Goal: Task Accomplishment & Management: Manage account settings

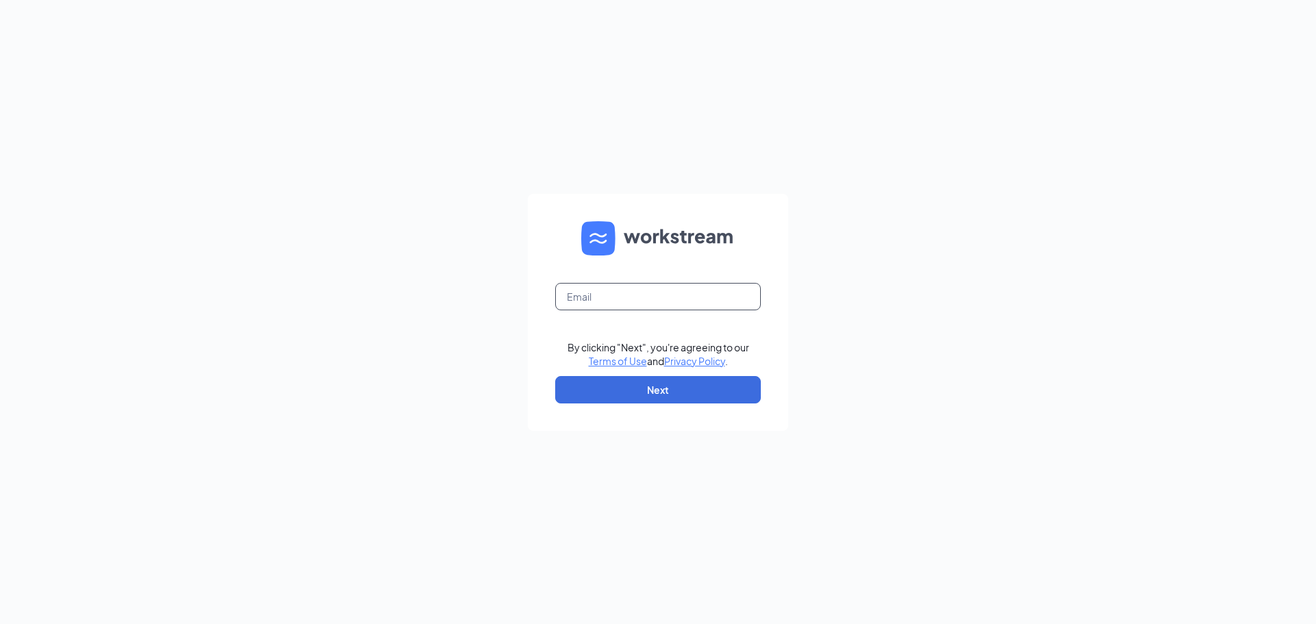
click at [716, 306] on input "text" at bounding box center [658, 296] width 206 height 27
type input "culvers077@gmail.com"
click at [687, 392] on button "Next" at bounding box center [658, 389] width 206 height 27
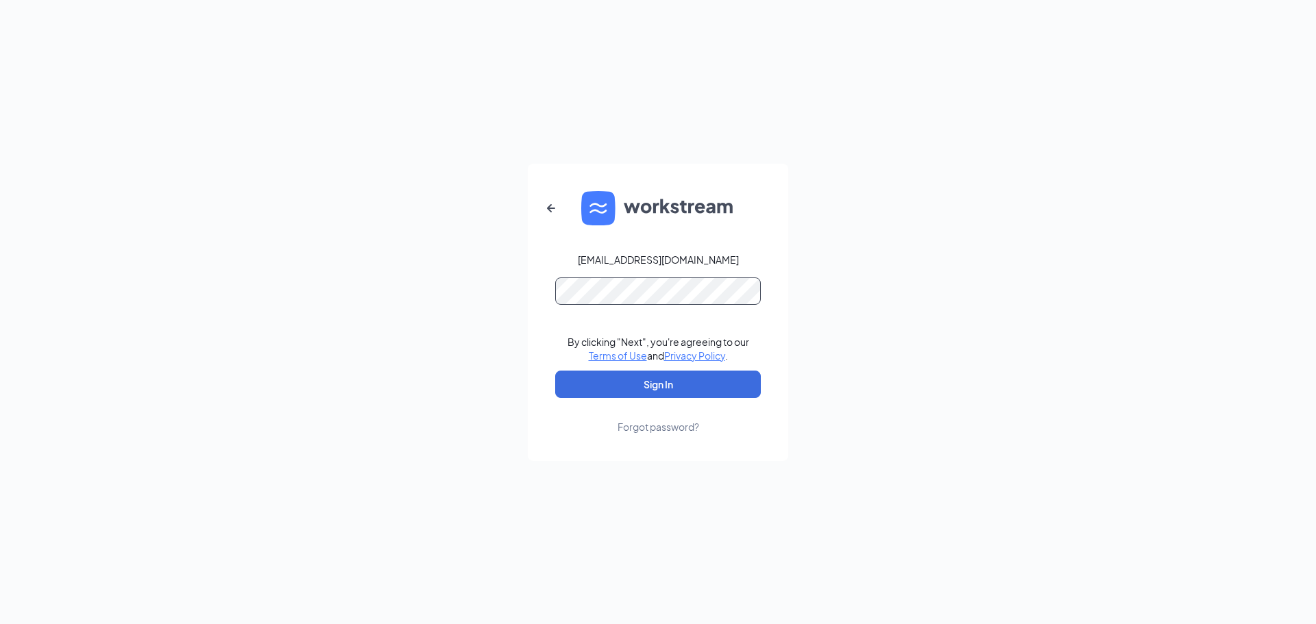
click at [555, 371] on button "Sign In" at bounding box center [658, 384] width 206 height 27
click at [711, 381] on button "Sign In" at bounding box center [658, 384] width 206 height 27
click at [474, 302] on div "culvers077@gmail.com Credential mismatches. By clicking "Next", you're agreeing…" at bounding box center [658, 312] width 1316 height 624
click at [555, 371] on button "Sign In" at bounding box center [658, 384] width 206 height 27
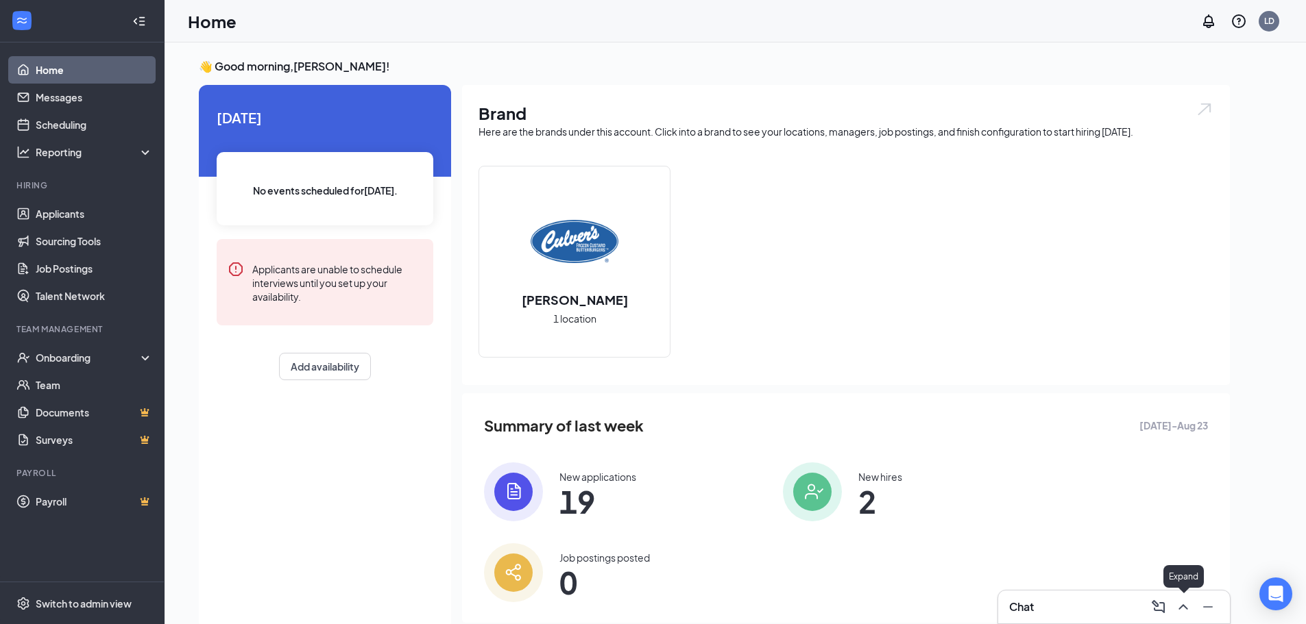
click at [1180, 609] on icon "ChevronUp" at bounding box center [1183, 607] width 16 height 16
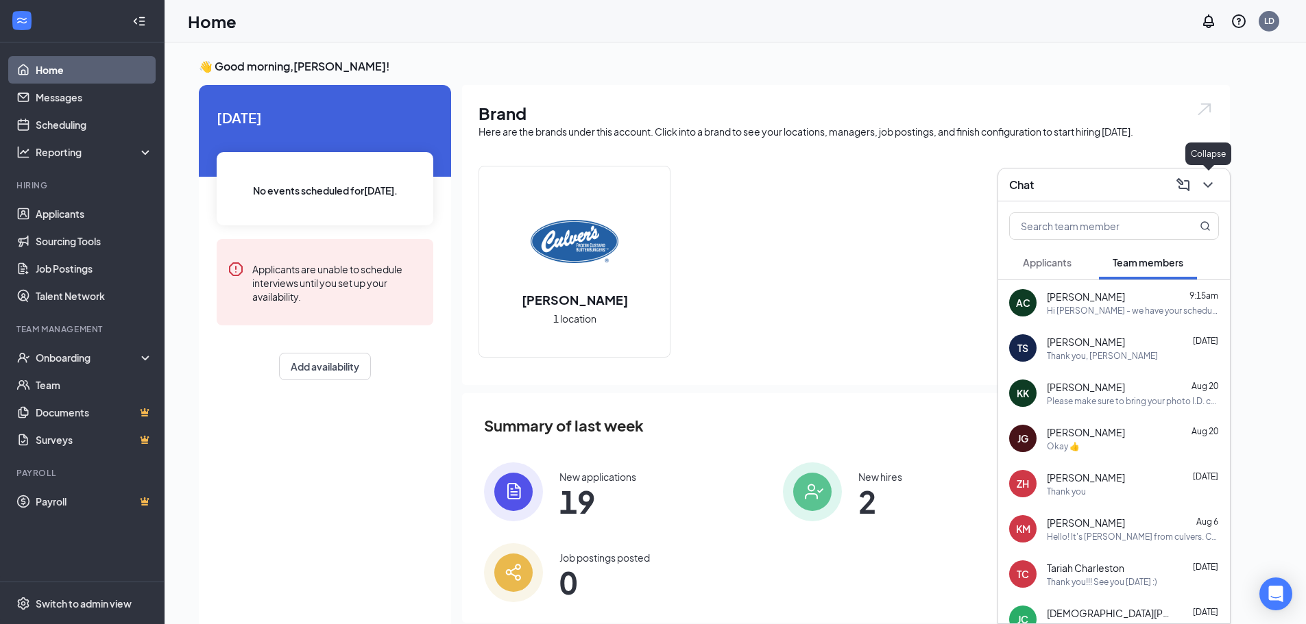
drag, startPoint x: 1216, startPoint y: 191, endPoint x: 1086, endPoint y: 207, distance: 131.3
click at [1215, 191] on button at bounding box center [1208, 185] width 22 height 22
